Goal: Task Accomplishment & Management: Manage account settings

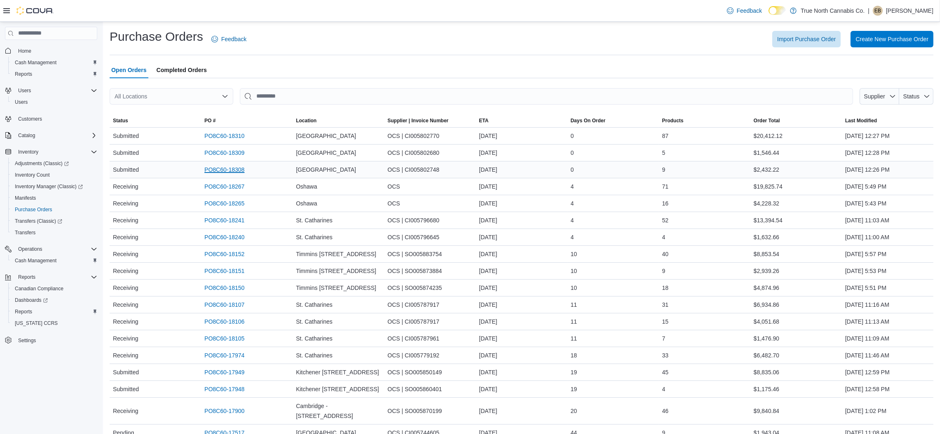
click at [231, 167] on link "PO8C60-18308" at bounding box center [224, 170] width 40 height 10
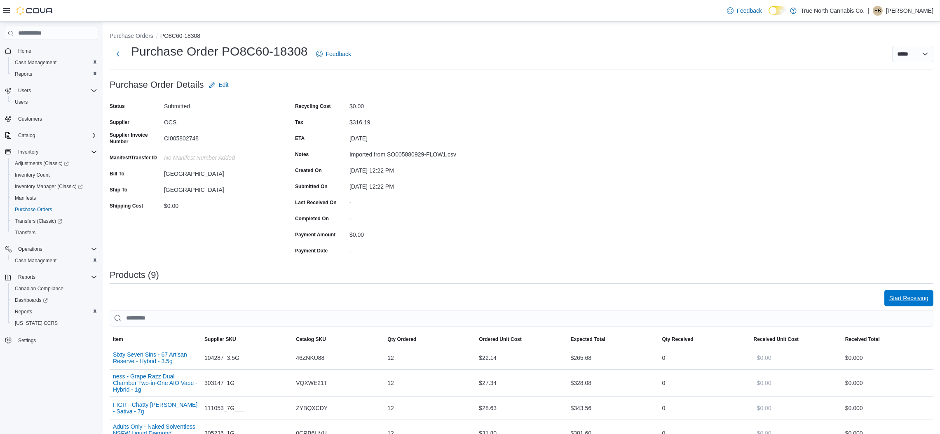
click at [918, 299] on span "Start Receiving" at bounding box center [908, 298] width 39 height 8
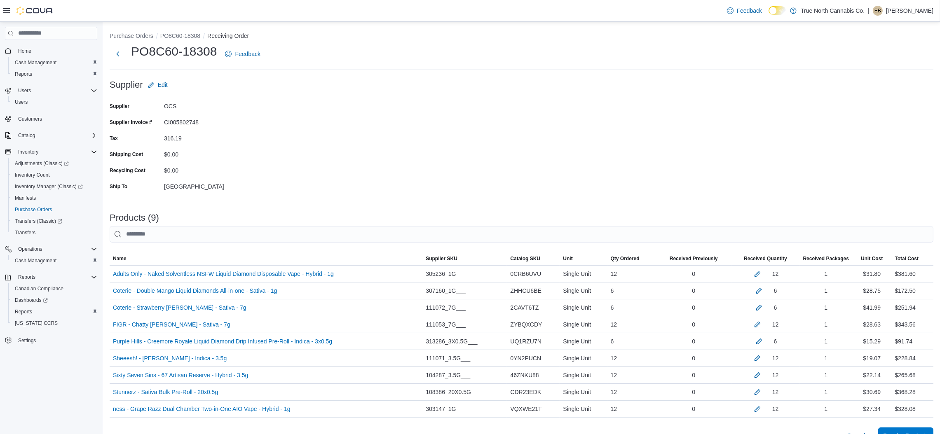
scroll to position [115, 0]
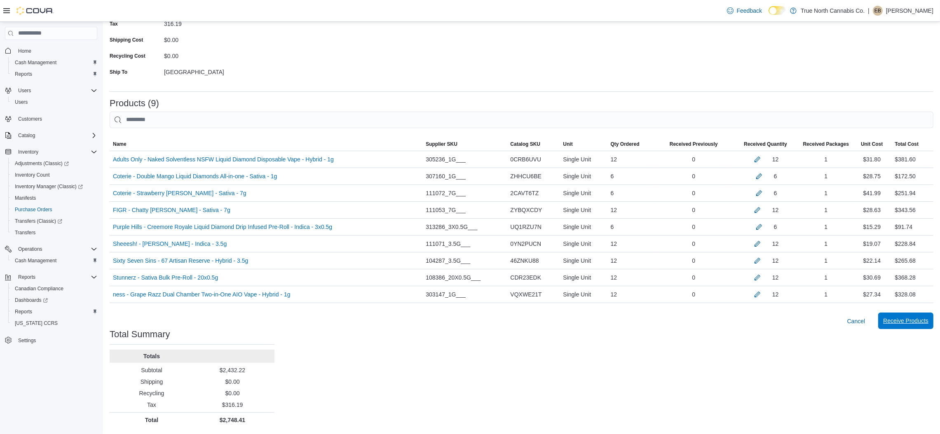
click at [912, 320] on span "Receive Products" at bounding box center [905, 321] width 45 height 8
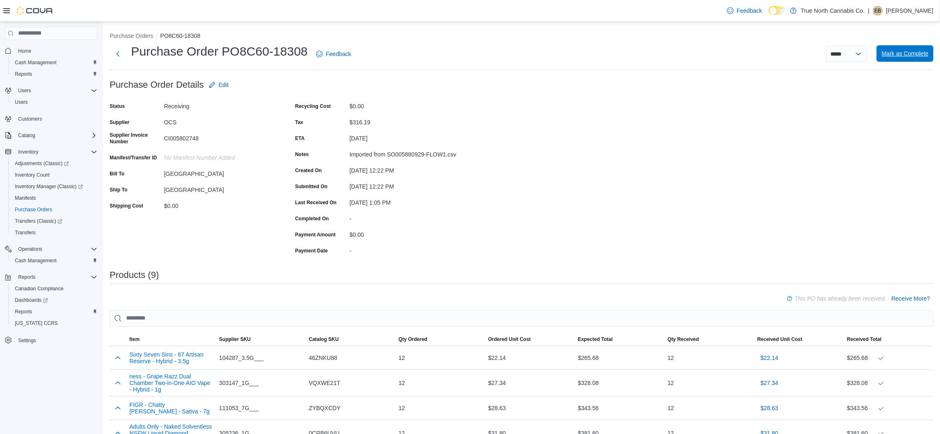
click at [912, 49] on span "Mark as Complete" at bounding box center [904, 53] width 47 height 16
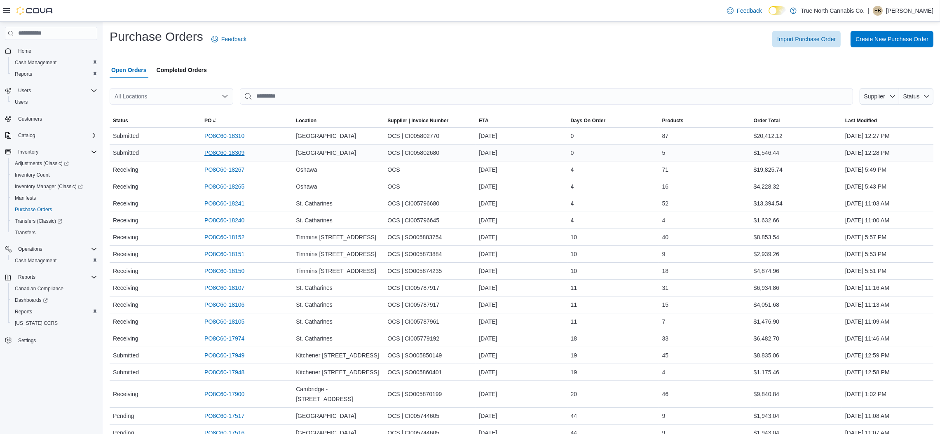
click at [223, 152] on link "PO8C60-18309" at bounding box center [224, 153] width 40 height 10
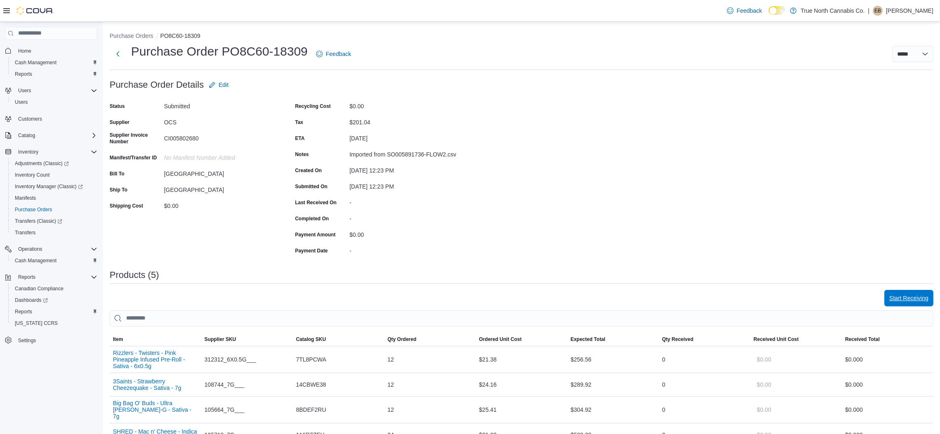
click at [926, 301] on span "Start Receiving" at bounding box center [908, 298] width 39 height 8
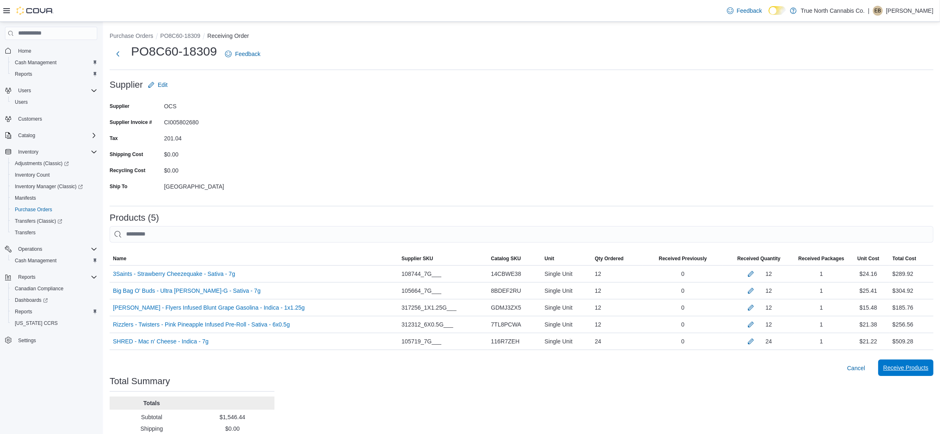
click at [910, 372] on span "Receive Products" at bounding box center [905, 368] width 45 height 8
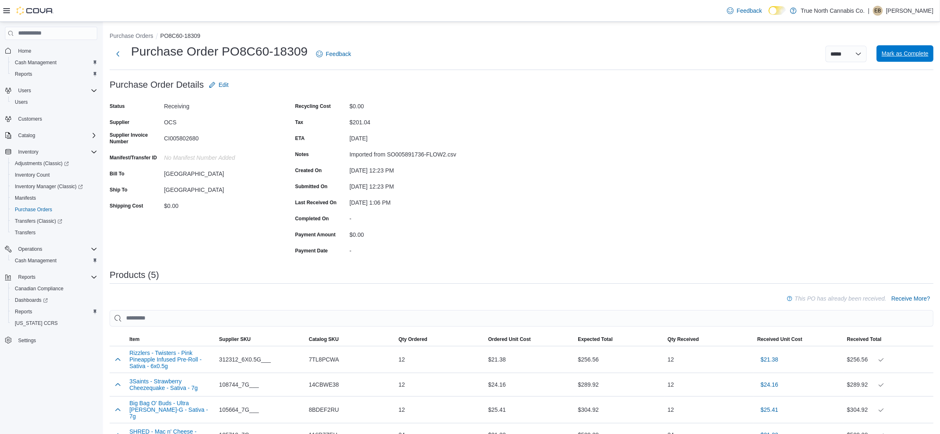
click at [919, 53] on span "Mark as Complete" at bounding box center [904, 53] width 47 height 8
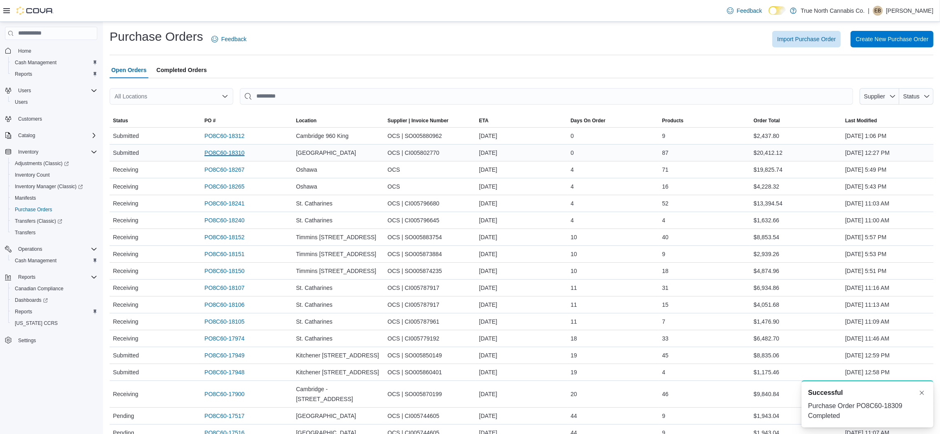
click at [234, 153] on link "PO8C60-18310" at bounding box center [224, 153] width 40 height 10
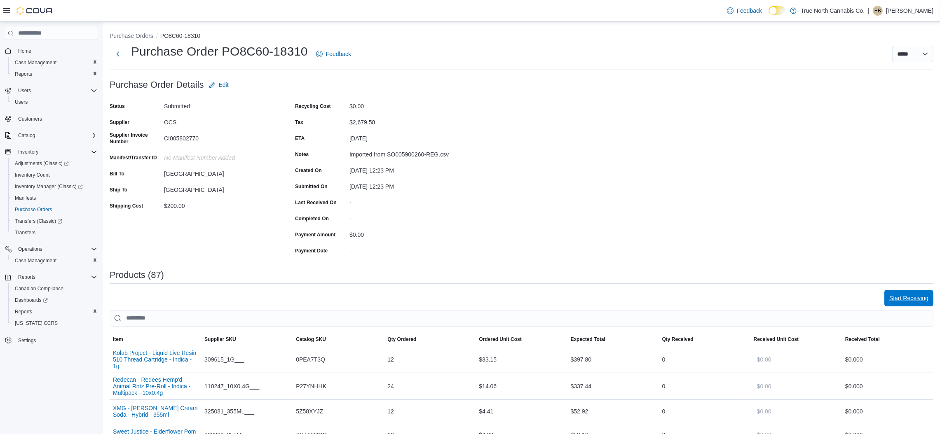
click at [912, 301] on span "Start Receiving" at bounding box center [908, 298] width 39 height 8
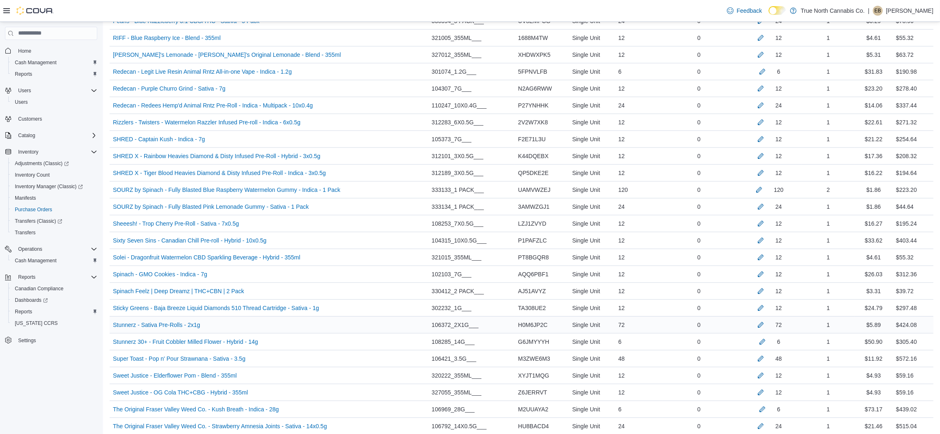
scroll to position [1437, 0]
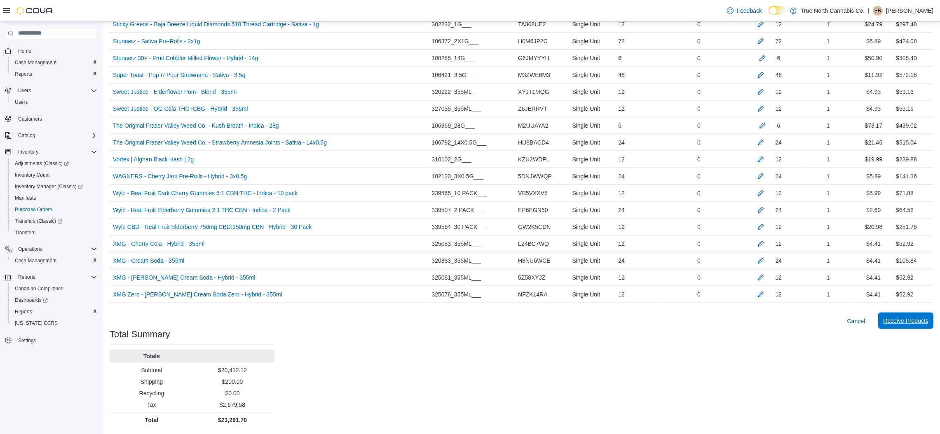
click at [920, 325] on span "Receive Products" at bounding box center [905, 321] width 45 height 16
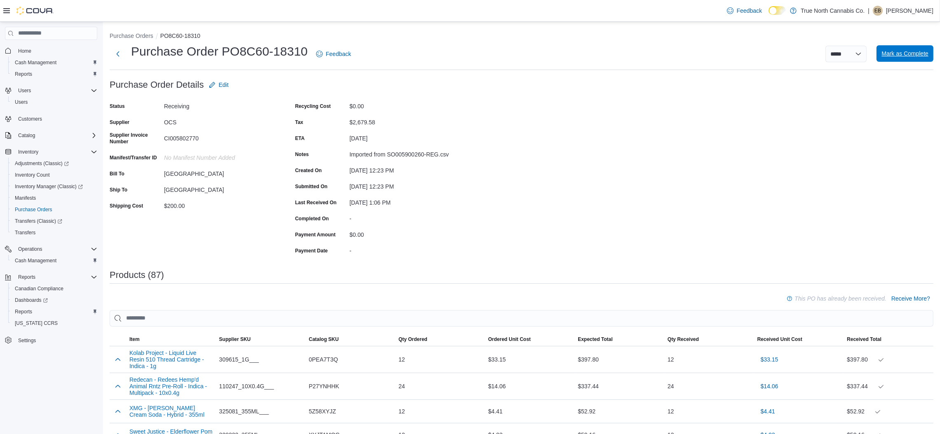
click at [914, 49] on span "Mark as Complete" at bounding box center [904, 53] width 47 height 8
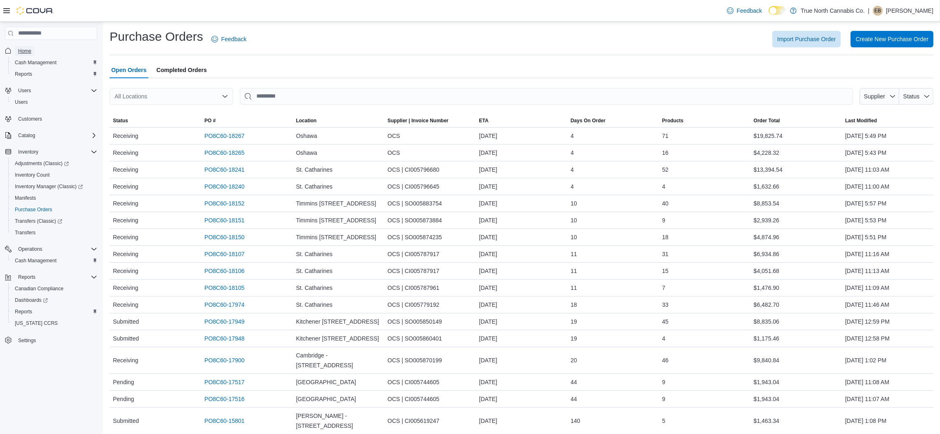
click at [21, 52] on span "Home" at bounding box center [24, 51] width 13 height 7
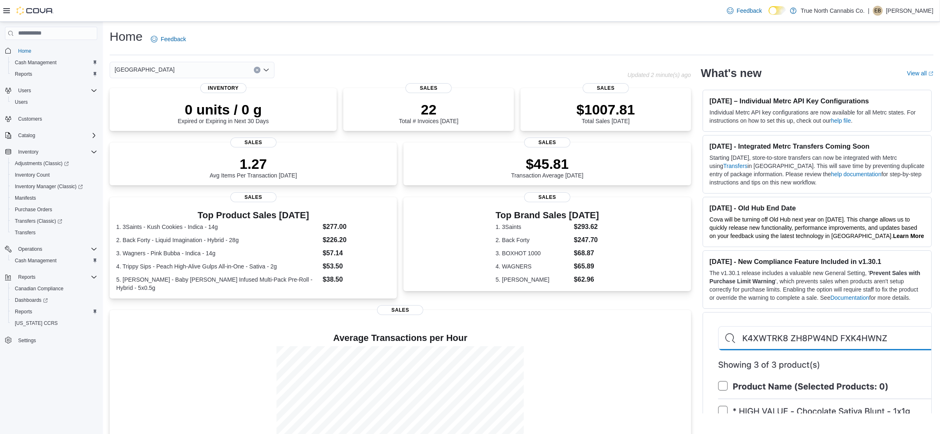
click at [908, 9] on p "Elizabeth Brooks" at bounding box center [909, 11] width 47 height 10
click at [878, 78] on span "Sign Out" at bounding box center [880, 82] width 22 height 8
